Goal: Information Seeking & Learning: Learn about a topic

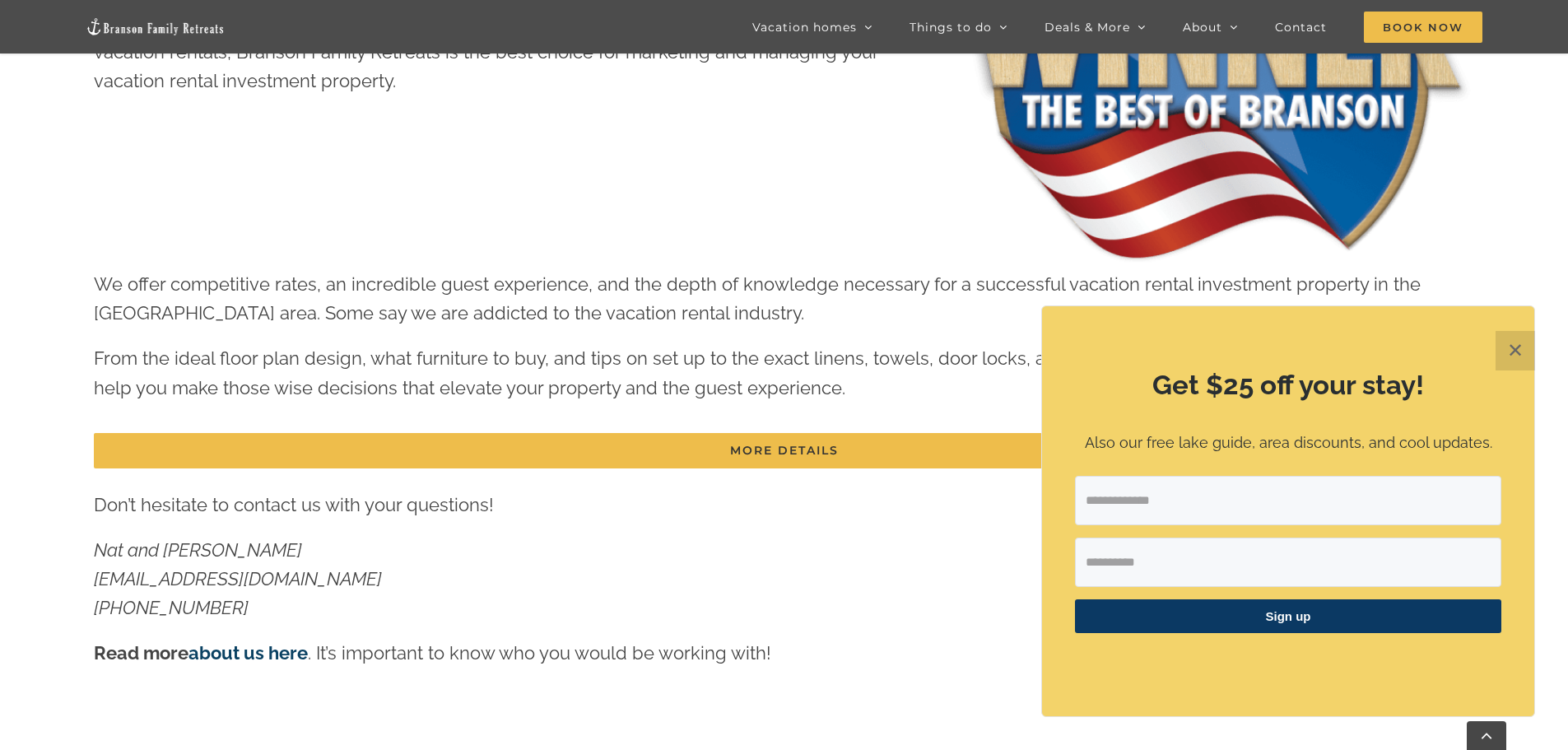
scroll to position [1152, 0]
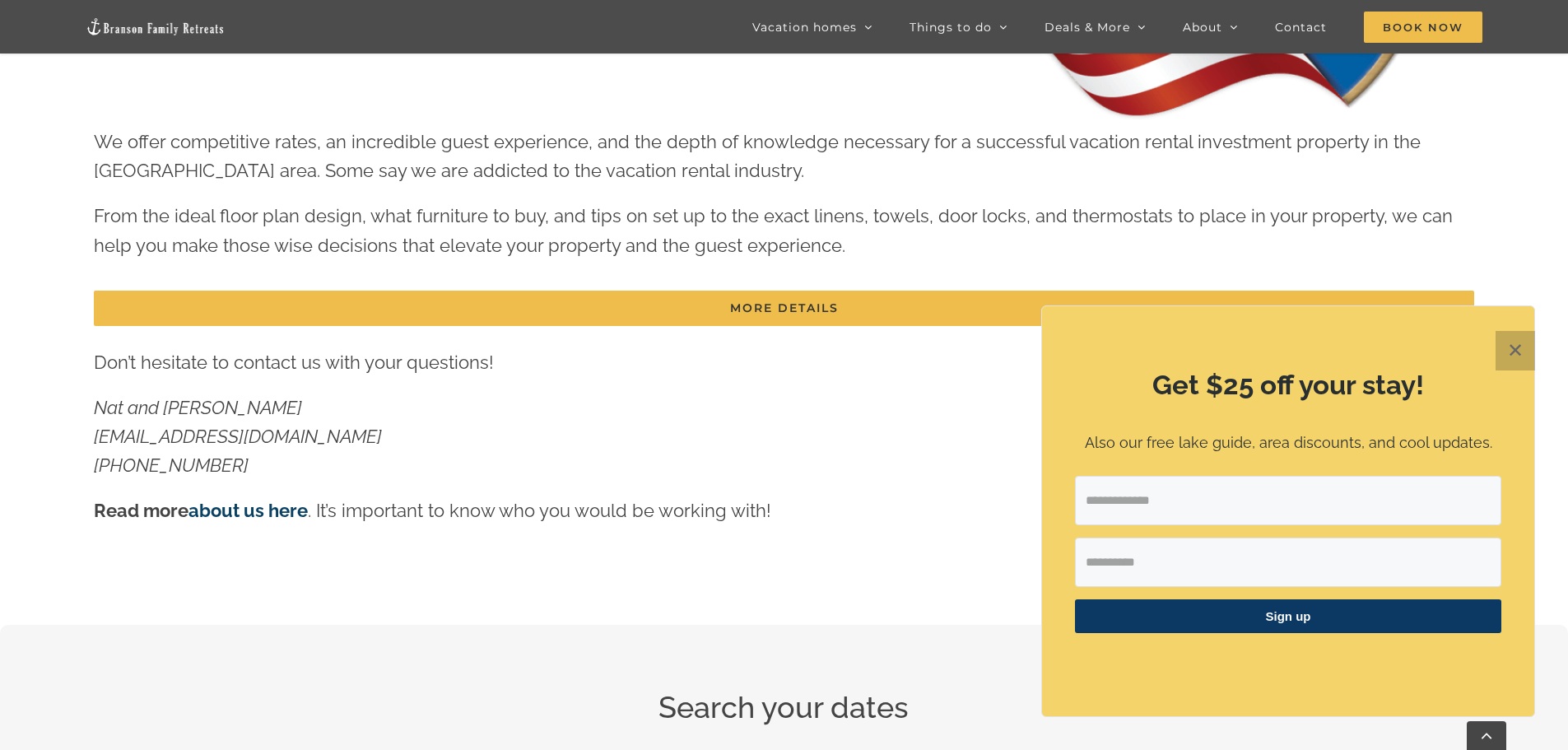
click at [1523, 356] on button "✕" at bounding box center [1515, 351] width 40 height 40
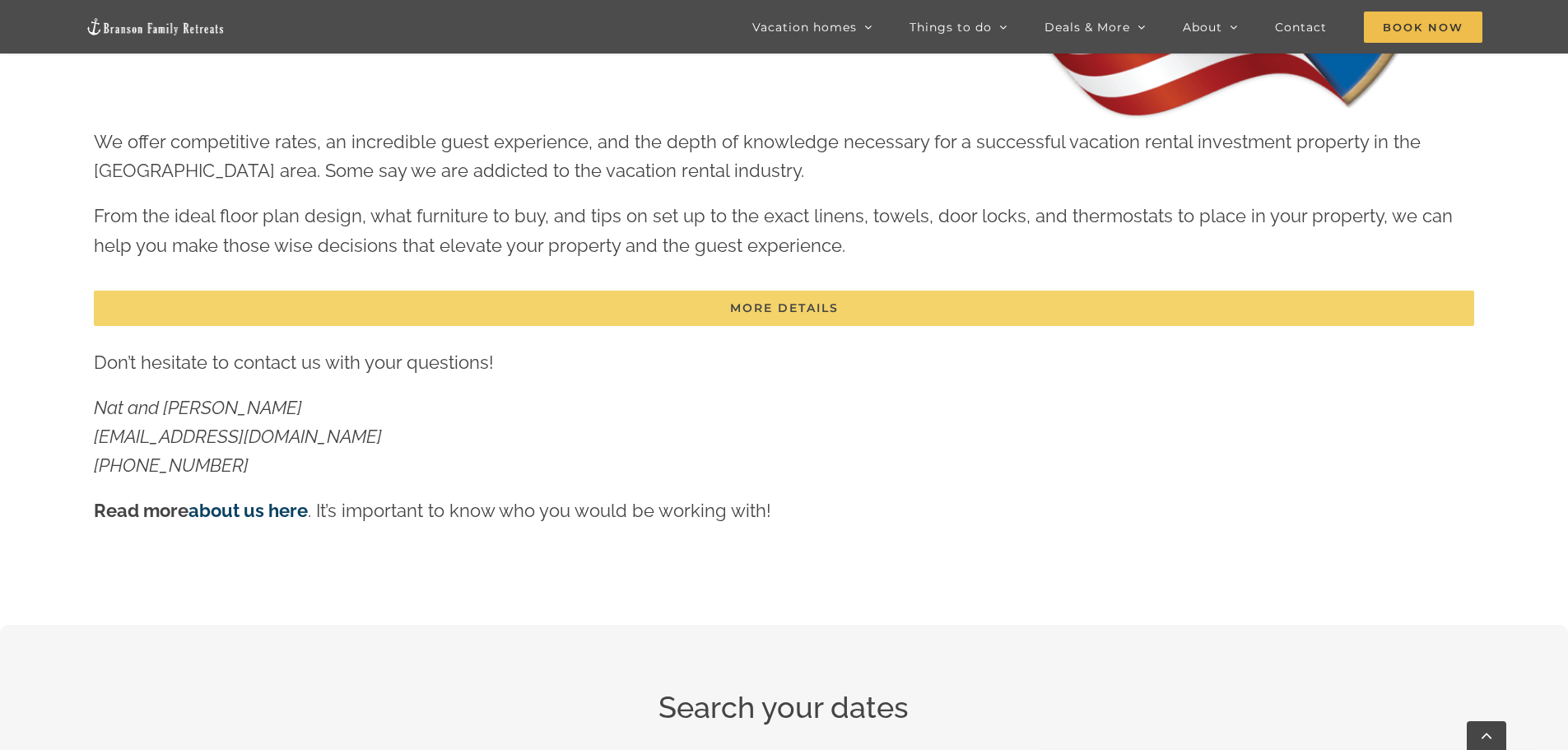
click at [772, 303] on span "MORE DETAILS" at bounding box center [784, 308] width 109 height 14
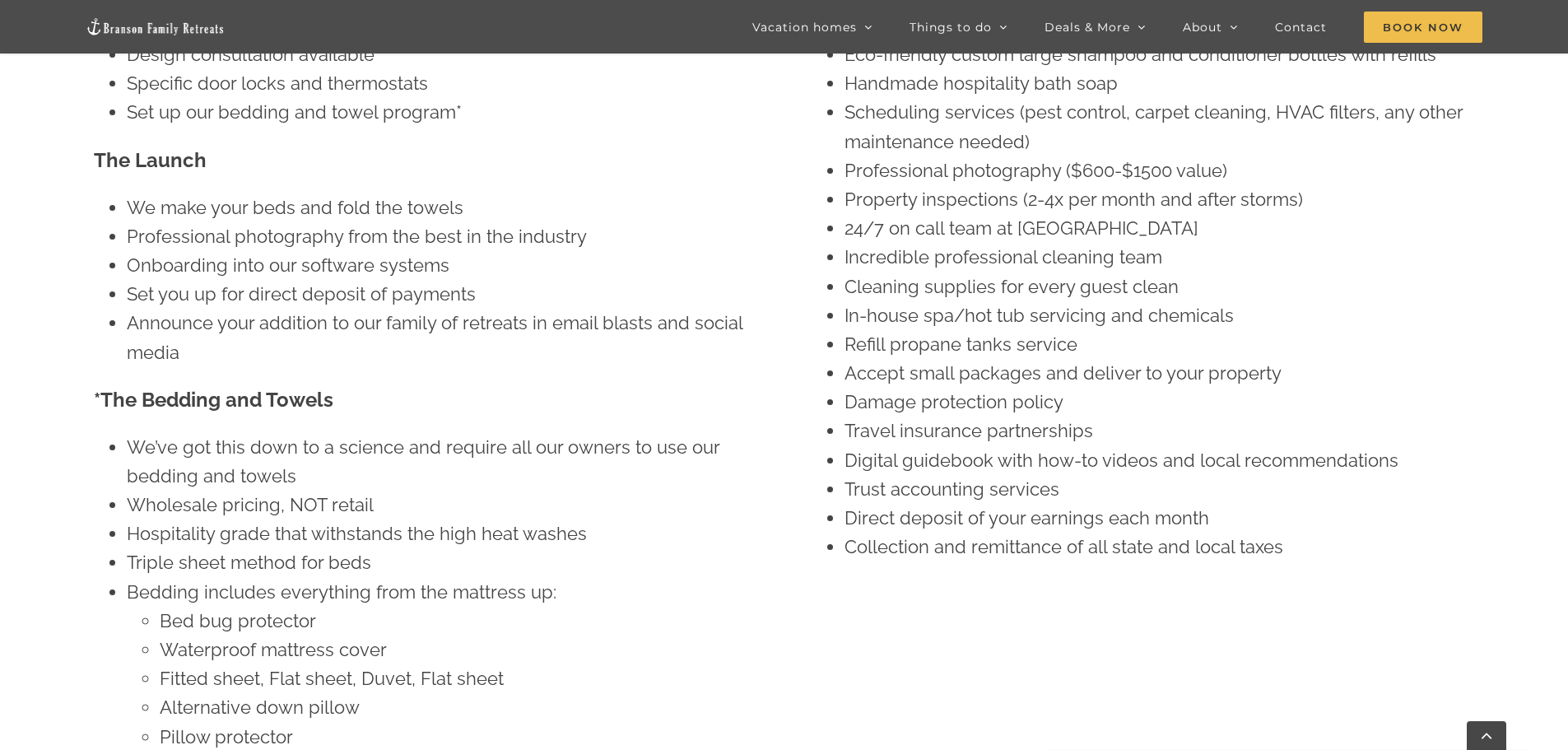
scroll to position [3375, 0]
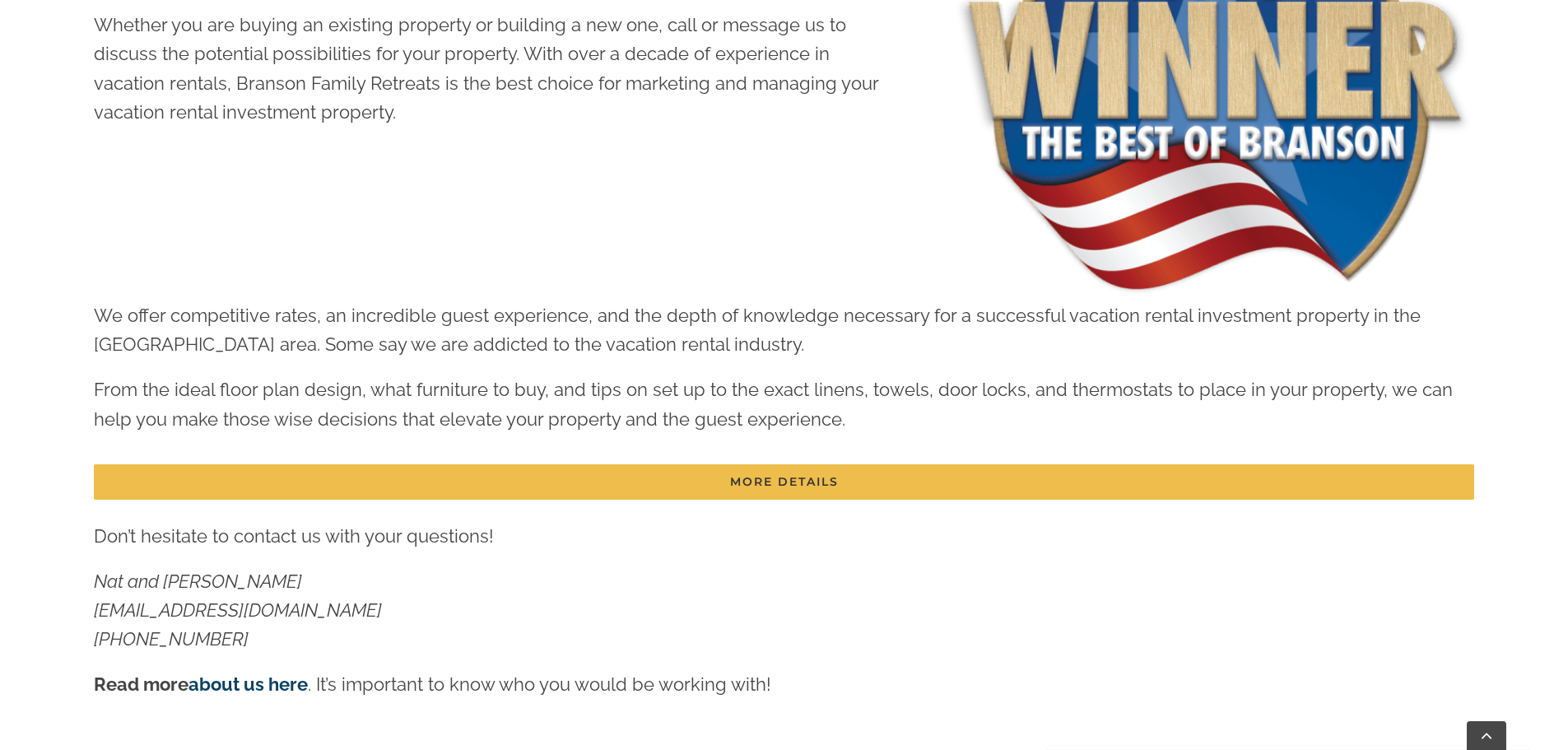
scroll to position [1152, 0]
